Goal: Find specific page/section: Find specific page/section

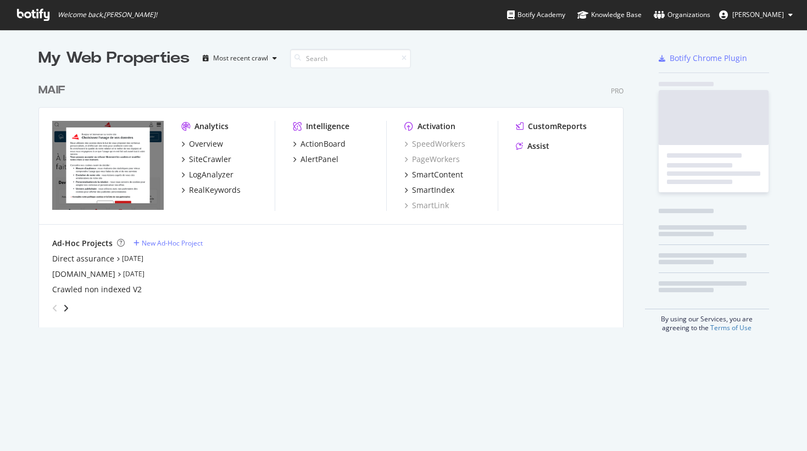
scroll to position [443, 791]
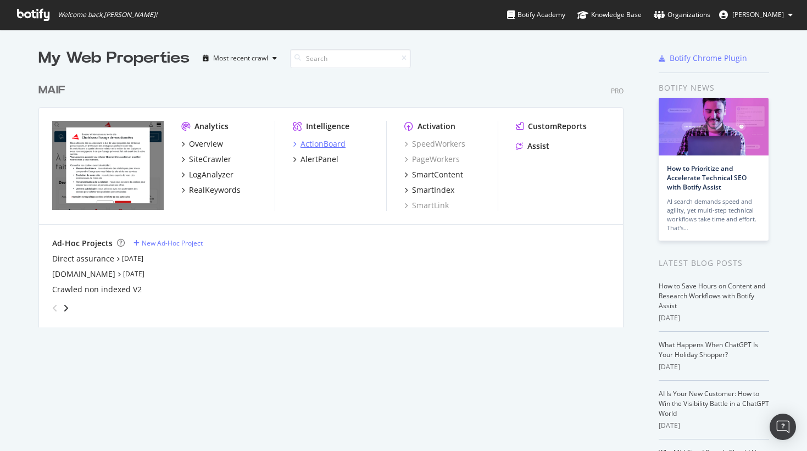
click at [312, 142] on div "ActionBoard" at bounding box center [323, 143] width 45 height 11
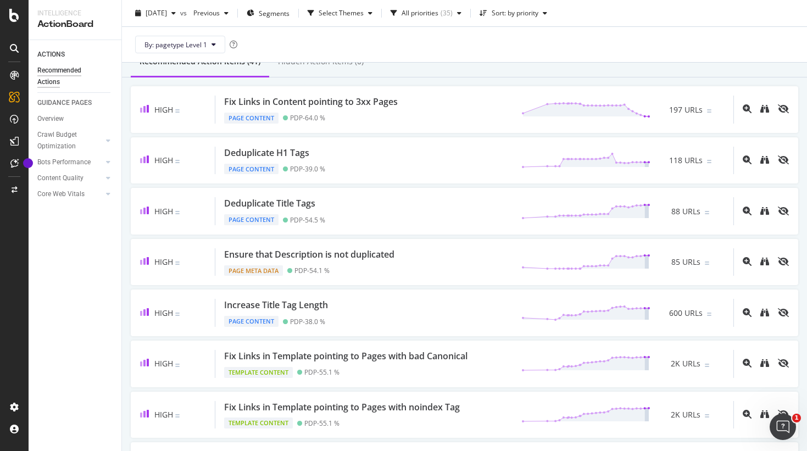
scroll to position [95, 0]
